Goal: Transaction & Acquisition: Obtain resource

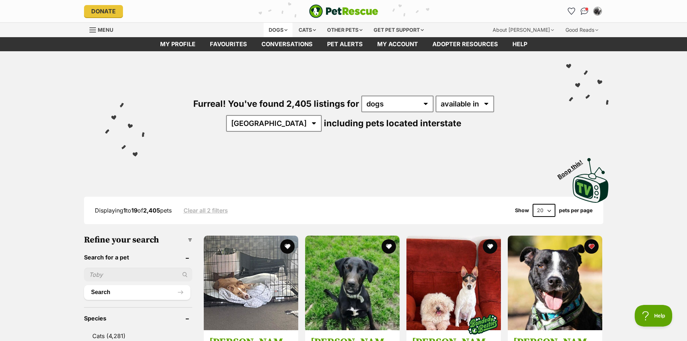
click at [276, 31] on div "Dogs" at bounding box center [277, 30] width 29 height 14
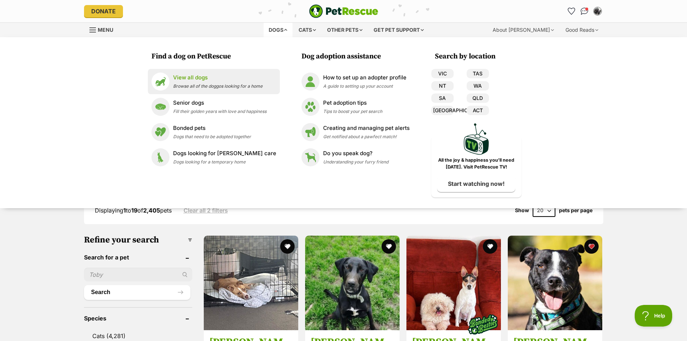
click at [207, 77] on p "View all dogs" at bounding box center [217, 78] width 89 height 8
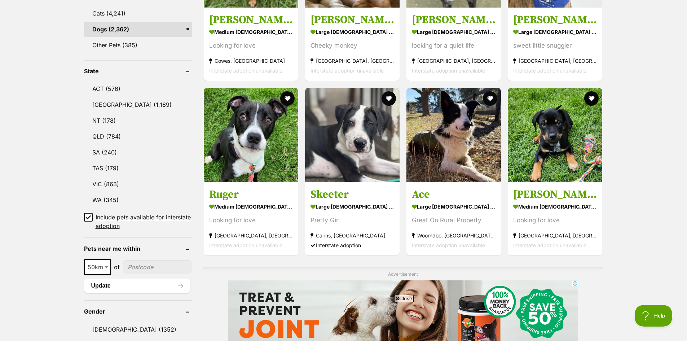
scroll to position [324, 0]
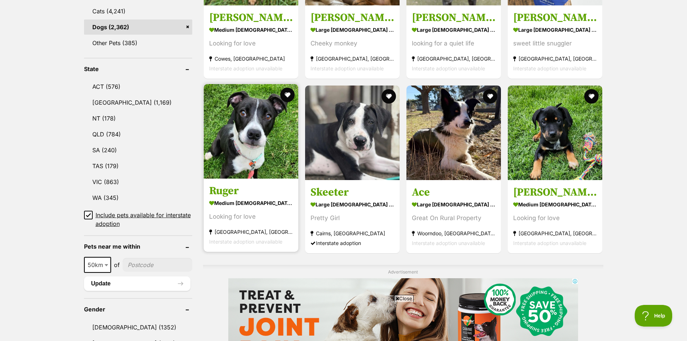
click at [236, 119] on img at bounding box center [251, 131] width 94 height 94
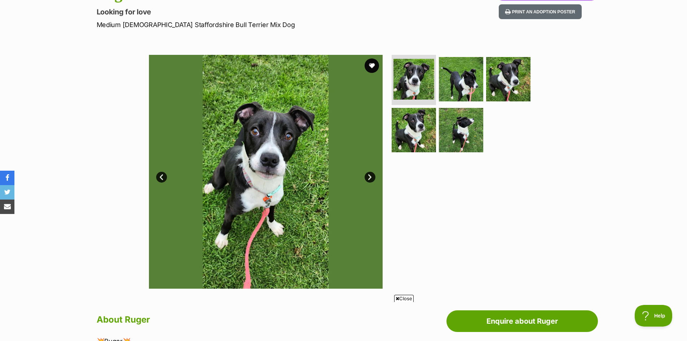
scroll to position [108, 0]
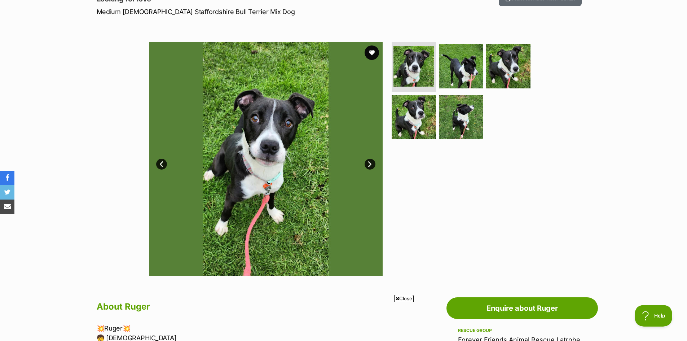
click at [369, 167] on link "Next" at bounding box center [369, 164] width 11 height 11
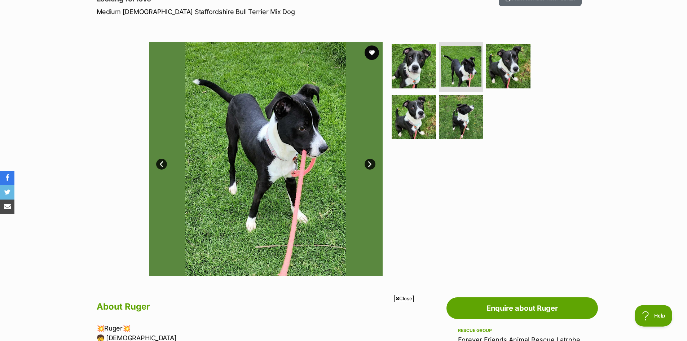
click at [369, 166] on link "Next" at bounding box center [369, 164] width 11 height 11
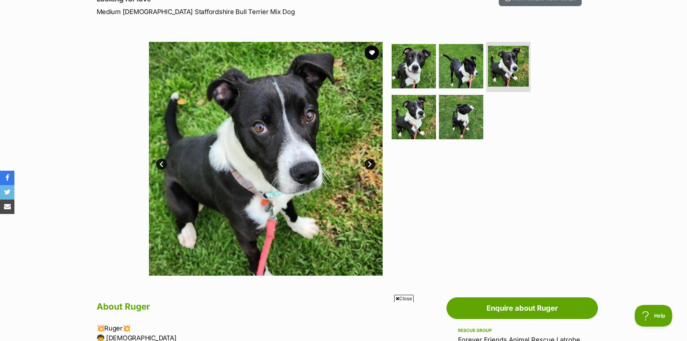
click at [369, 166] on link "Next" at bounding box center [369, 164] width 11 height 11
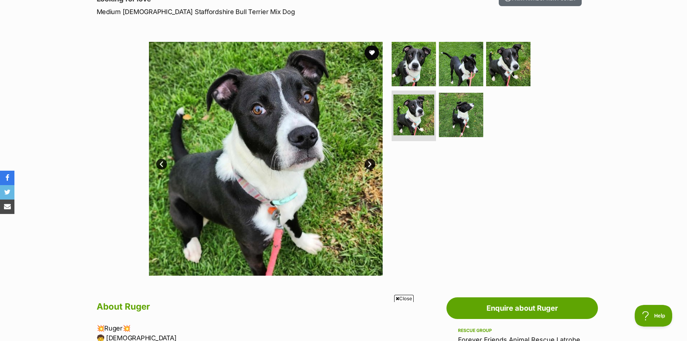
click at [369, 166] on link "Next" at bounding box center [369, 164] width 11 height 11
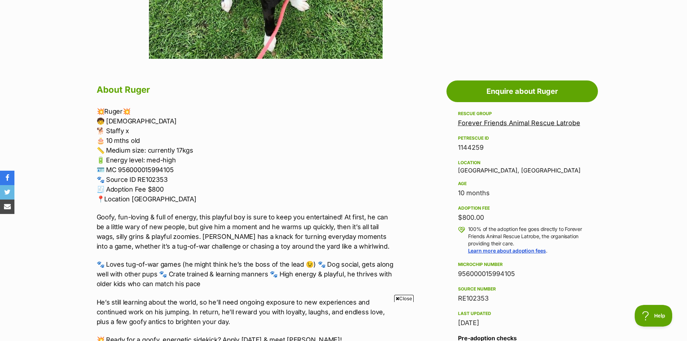
scroll to position [324, 0]
click at [538, 123] on link "Forever Friends Animal Rescue Latrobe" at bounding box center [519, 123] width 122 height 8
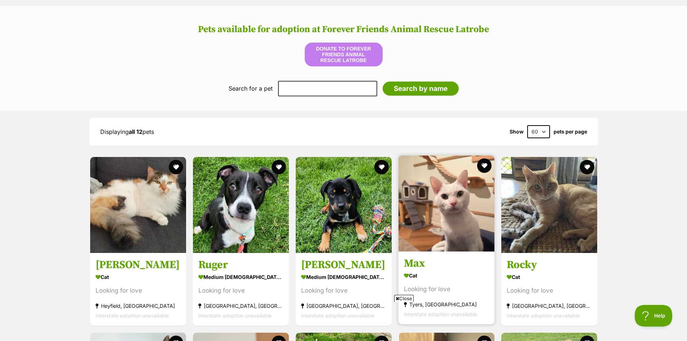
scroll to position [505, 0]
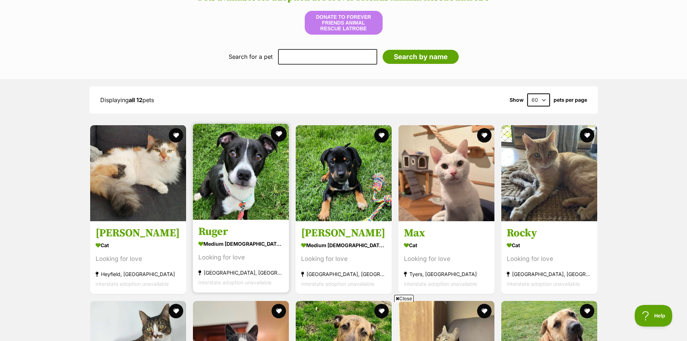
click at [277, 133] on button "favourite" at bounding box center [279, 134] width 16 height 16
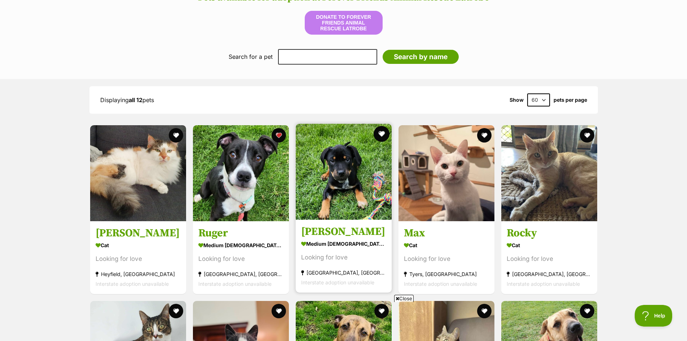
click at [383, 130] on button "favourite" at bounding box center [381, 134] width 16 height 16
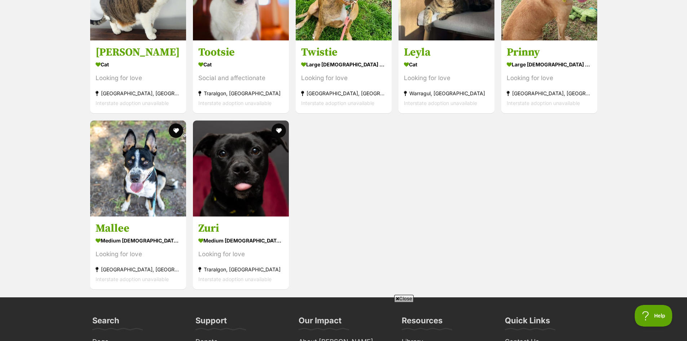
scroll to position [865, 0]
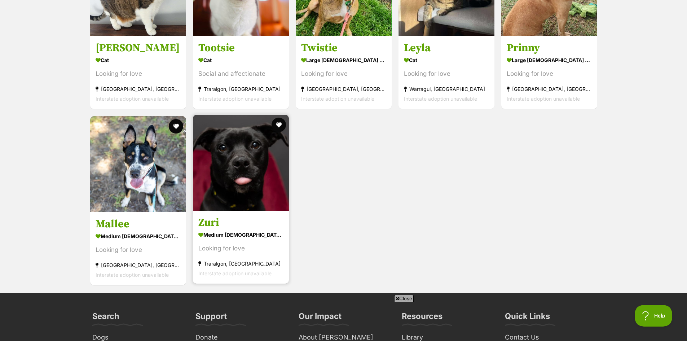
click at [248, 164] on img at bounding box center [241, 163] width 96 height 96
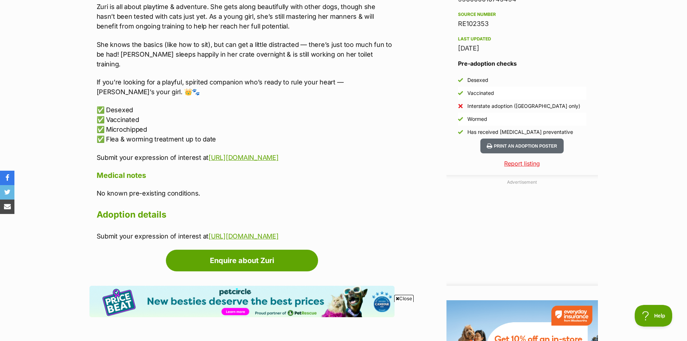
scroll to position [613, 0]
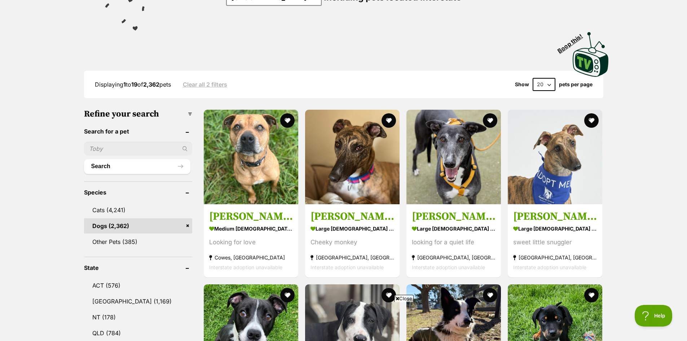
scroll to position [36, 0]
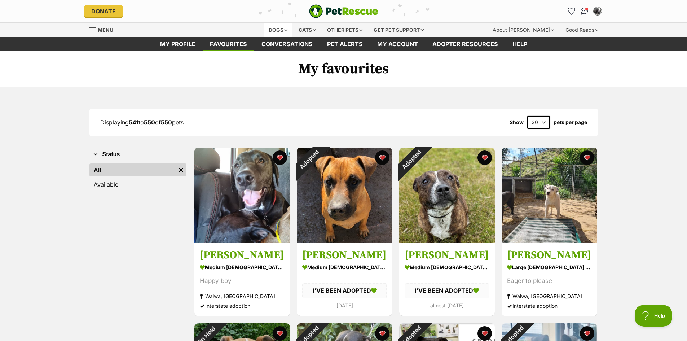
click at [274, 29] on div "Dogs" at bounding box center [277, 30] width 29 height 14
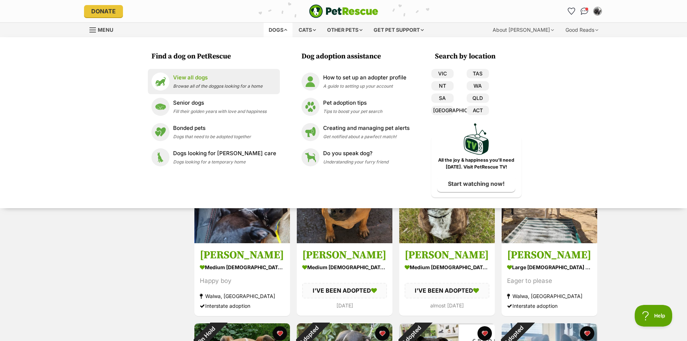
click at [201, 79] on p "View all dogs" at bounding box center [217, 78] width 89 height 8
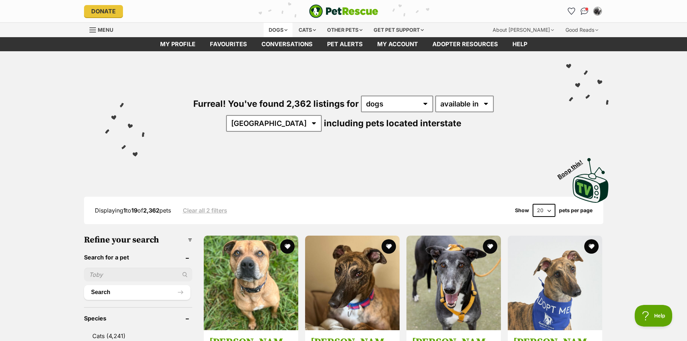
click at [277, 31] on div "Dogs" at bounding box center [277, 30] width 29 height 14
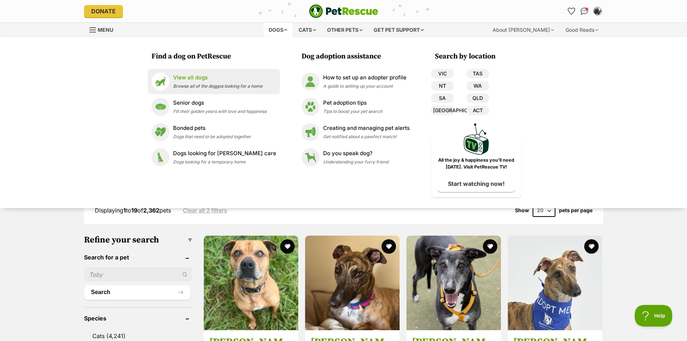
click at [183, 77] on p "View all dogs" at bounding box center [217, 78] width 89 height 8
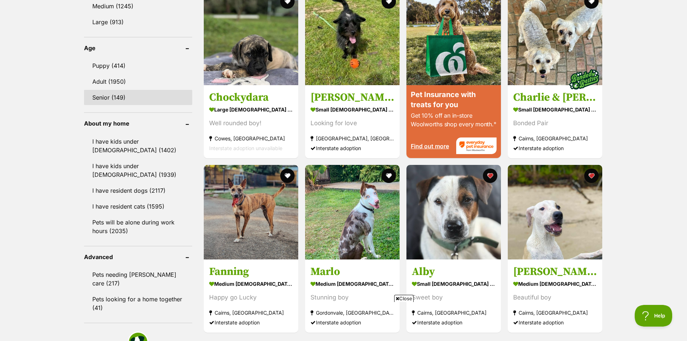
scroll to position [721, 0]
click at [124, 186] on link "I have resident dogs (2117)" at bounding box center [138, 189] width 108 height 15
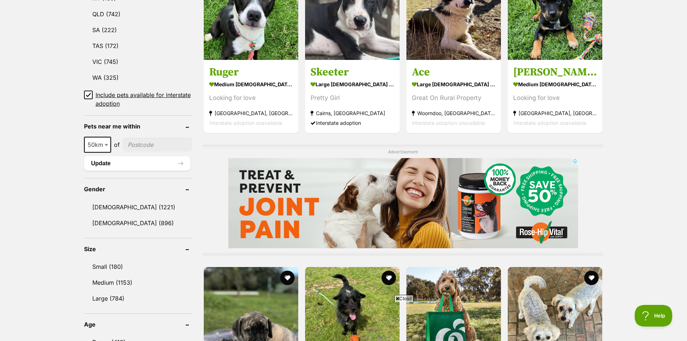
scroll to position [469, 0]
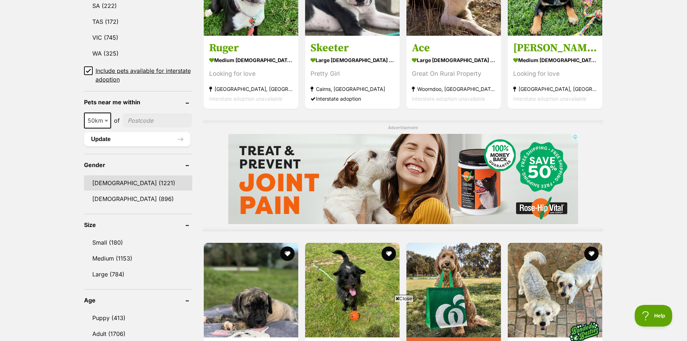
click at [102, 182] on link "[DEMOGRAPHIC_DATA] (1221)" at bounding box center [138, 182] width 108 height 15
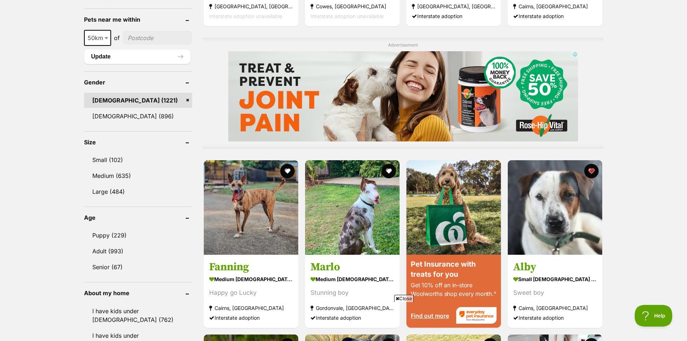
scroll to position [541, 0]
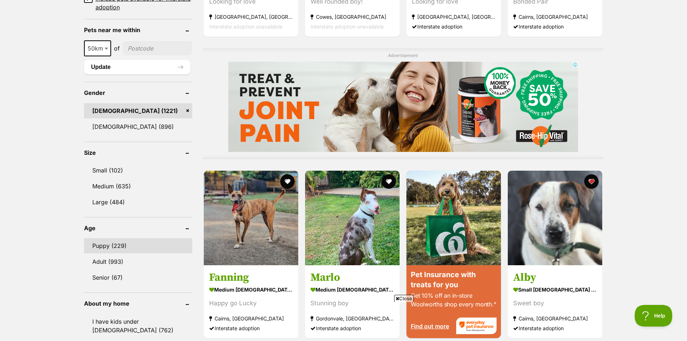
click at [101, 245] on link "Puppy (229)" at bounding box center [138, 245] width 108 height 15
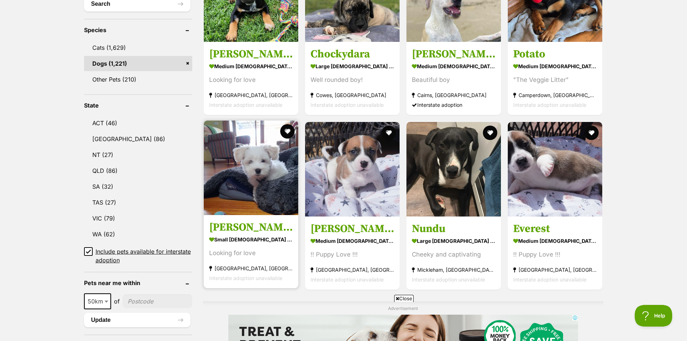
scroll to position [288, 0]
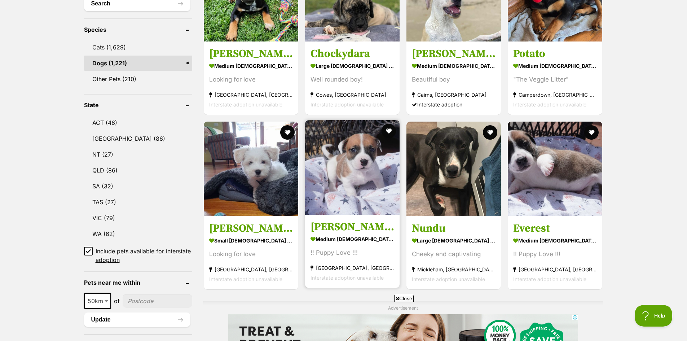
drag, startPoint x: 388, startPoint y: 131, endPoint x: 399, endPoint y: 133, distance: 10.7
click at [388, 131] on button "favourite" at bounding box center [388, 131] width 14 height 14
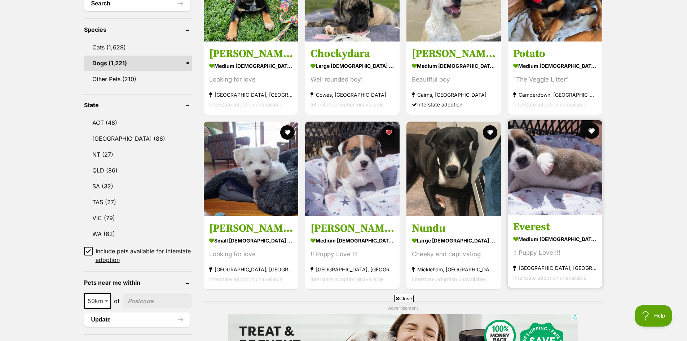
click at [593, 132] on button "favourite" at bounding box center [592, 131] width 16 height 16
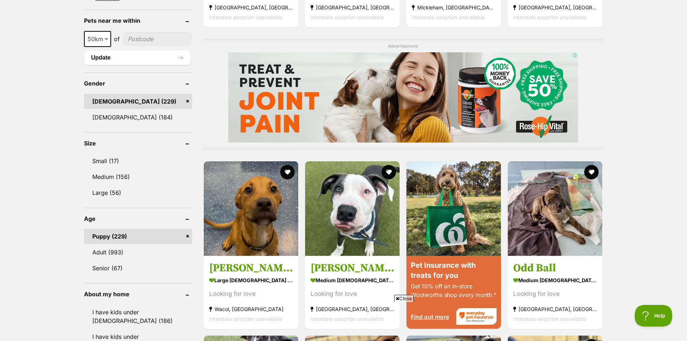
scroll to position [613, 0]
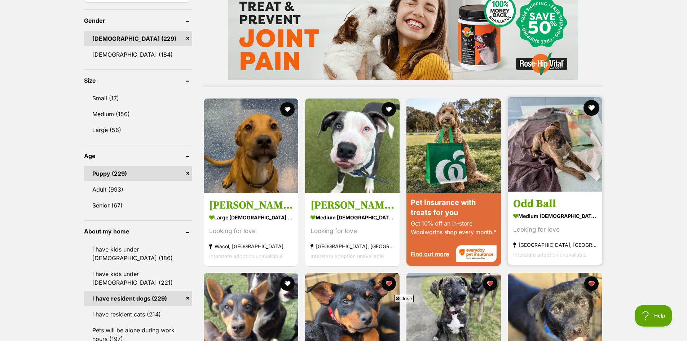
click at [591, 106] on button "favourite" at bounding box center [592, 108] width 16 height 16
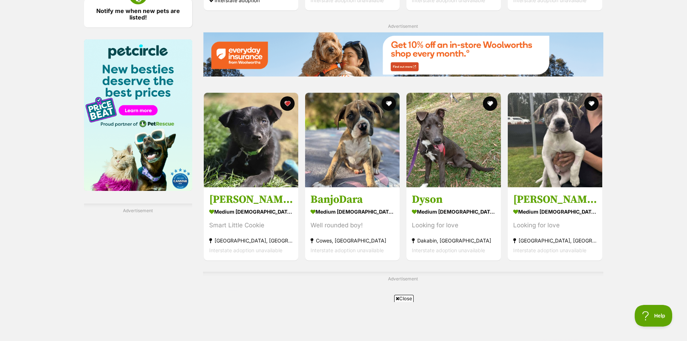
scroll to position [1045, 0]
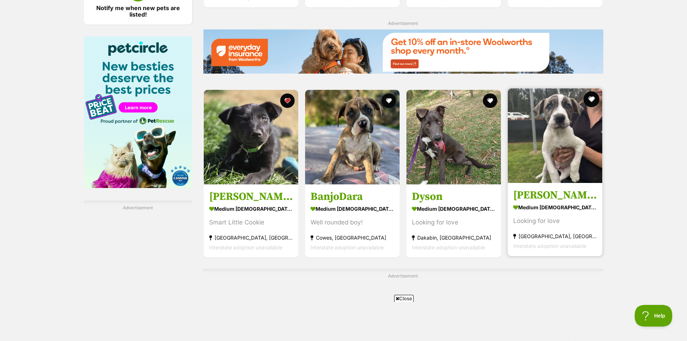
click at [589, 99] on button "favourite" at bounding box center [592, 99] width 16 height 16
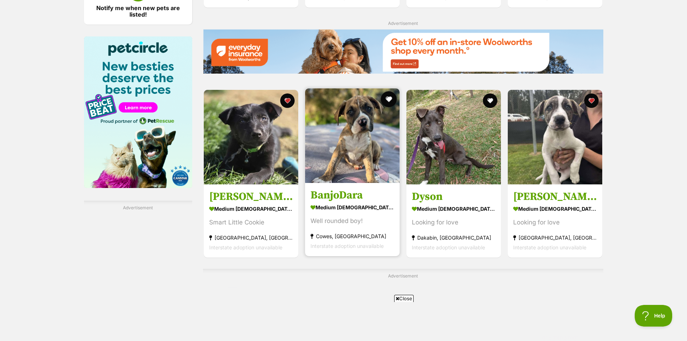
click at [386, 98] on button "favourite" at bounding box center [389, 99] width 16 height 16
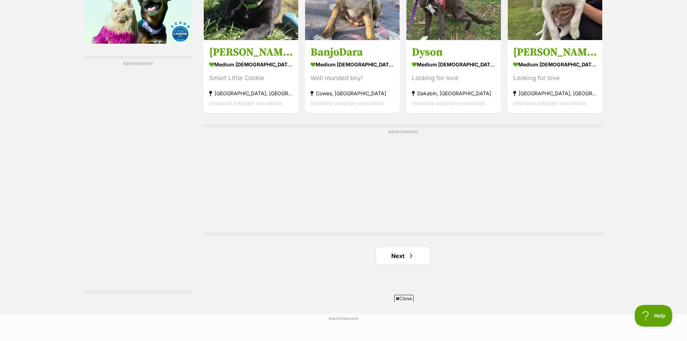
scroll to position [1298, 0]
